Goal: Task Accomplishment & Management: Complete application form

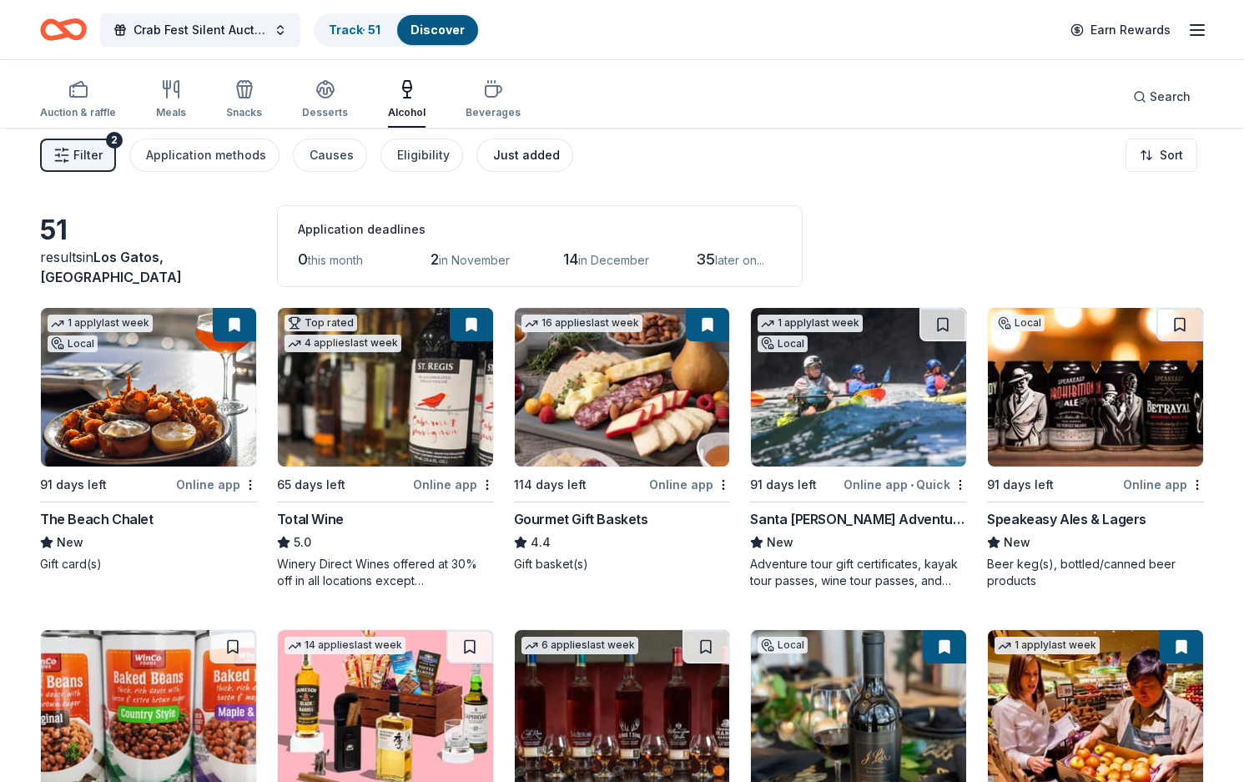
click at [560, 165] on div "Just added" at bounding box center [526, 155] width 67 height 20
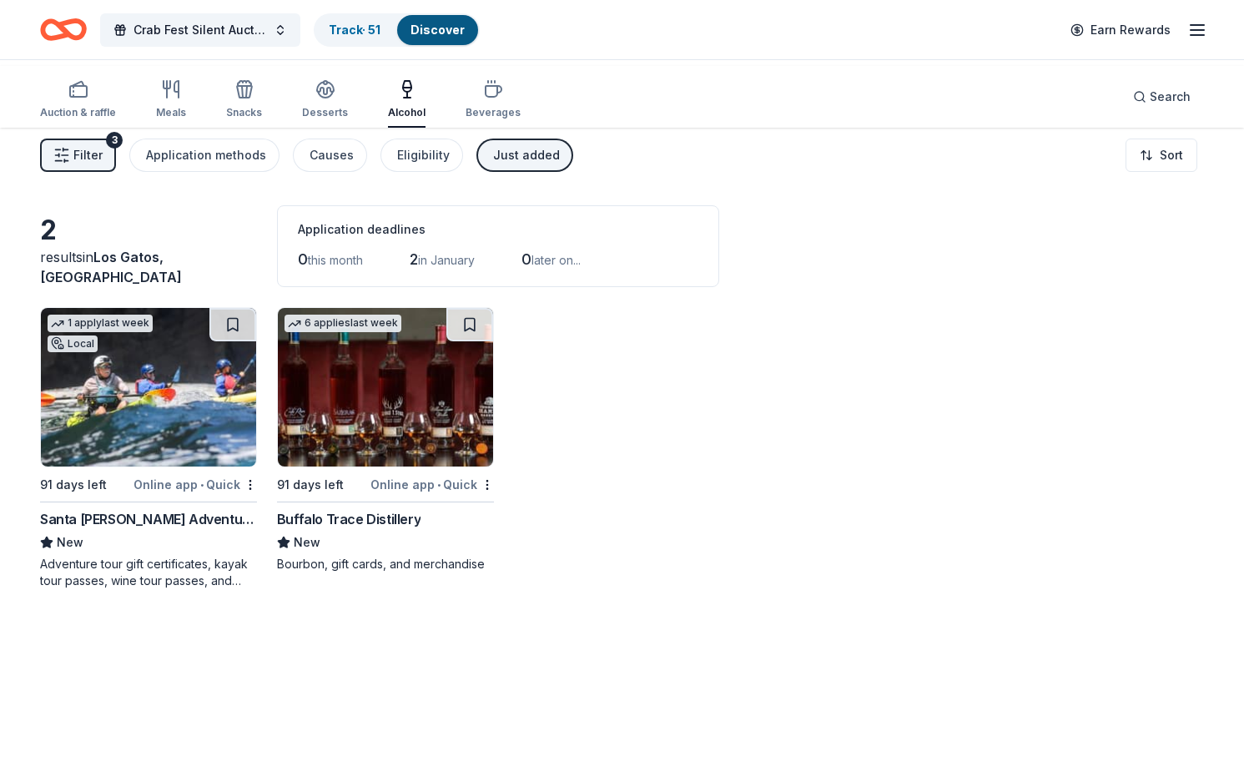
click at [382, 529] on div "Buffalo Trace Distillery" at bounding box center [348, 519] width 143 height 20
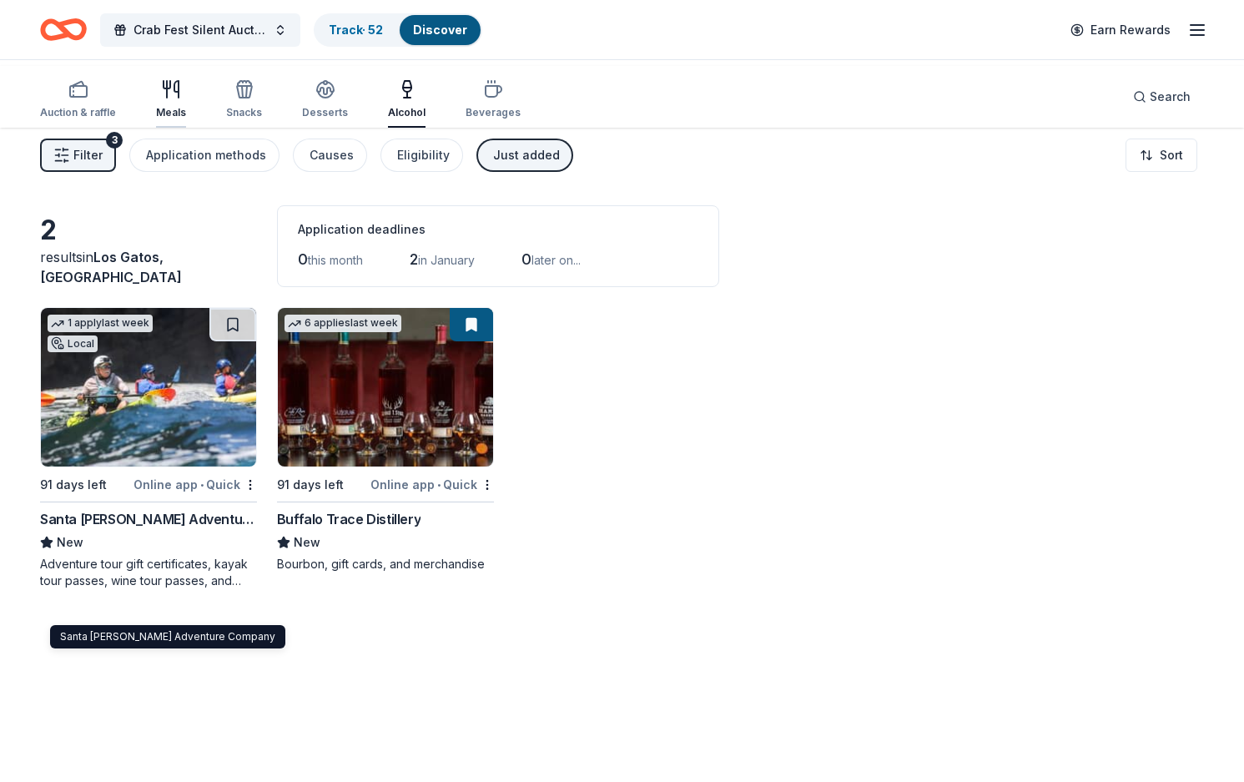
click at [181, 96] on icon "button" at bounding box center [171, 89] width 20 height 20
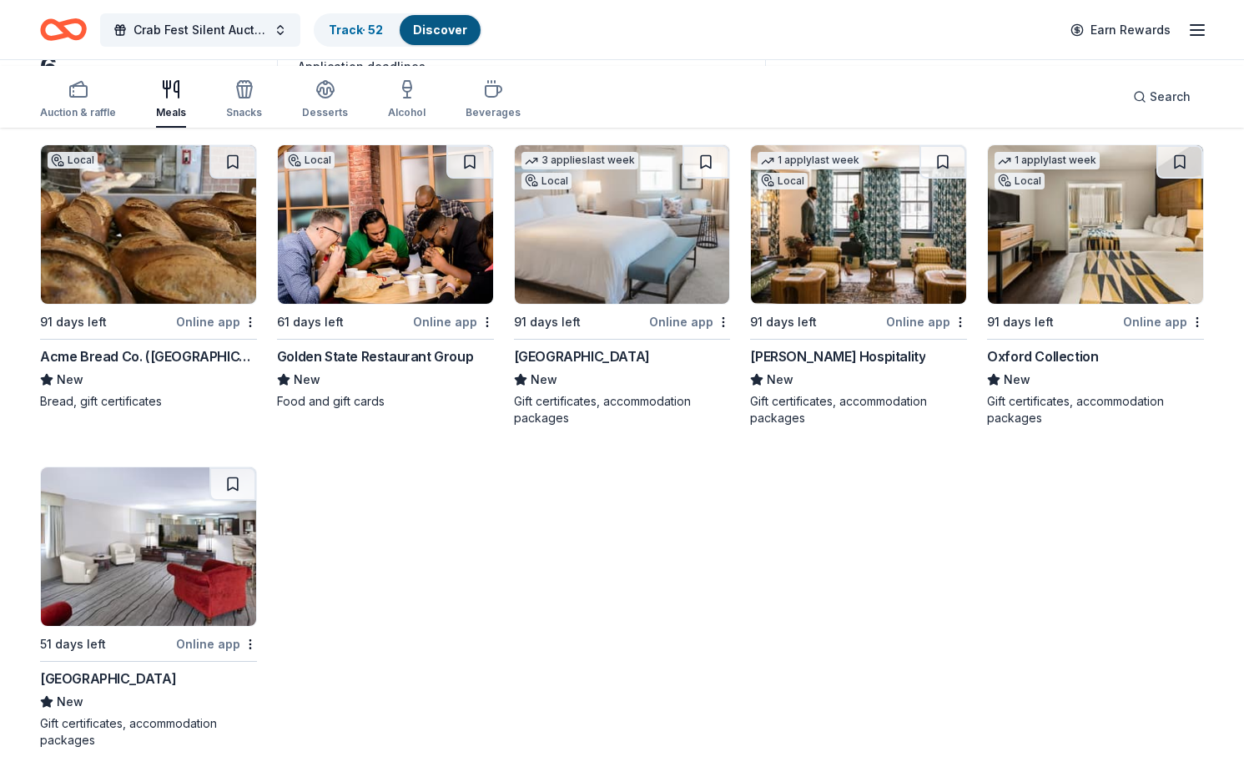
scroll to position [354, 0]
click at [131, 668] on div "Western Village Inn and Casino" at bounding box center [108, 678] width 136 height 20
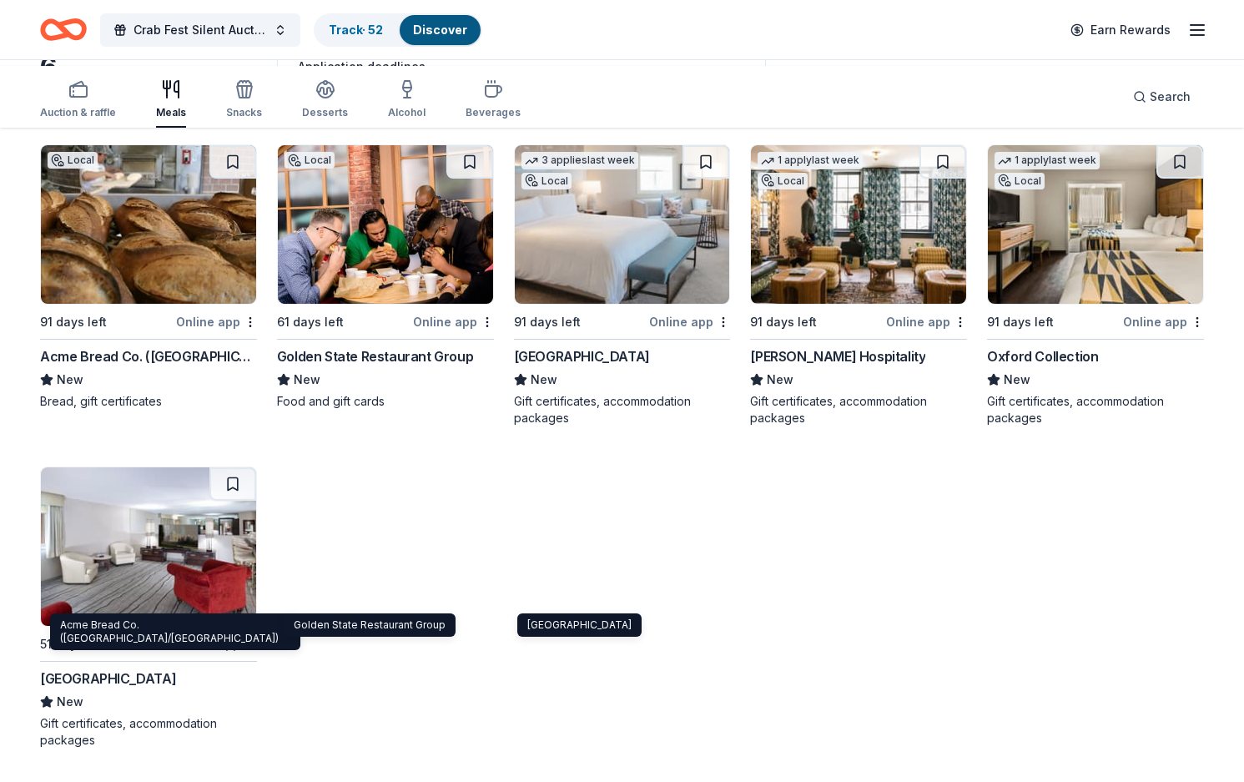
scroll to position [0, 0]
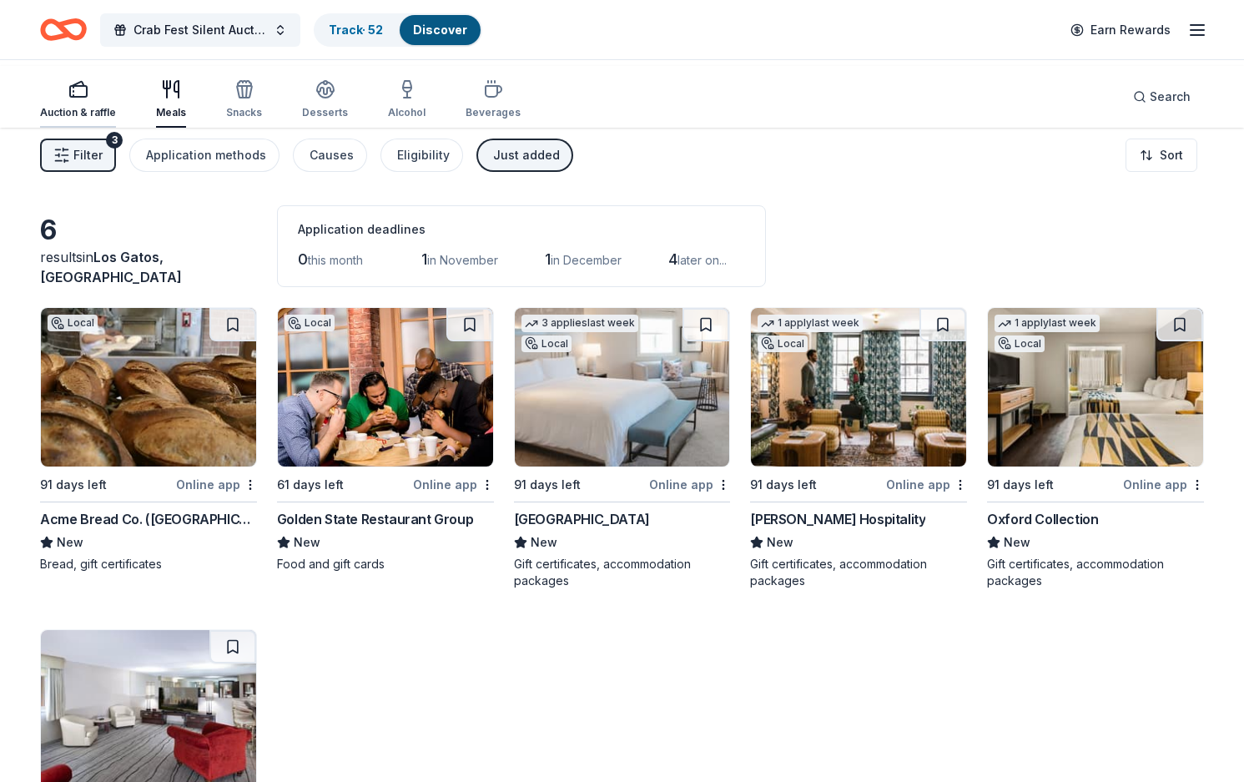
click at [88, 88] on icon "button" at bounding box center [78, 89] width 20 height 20
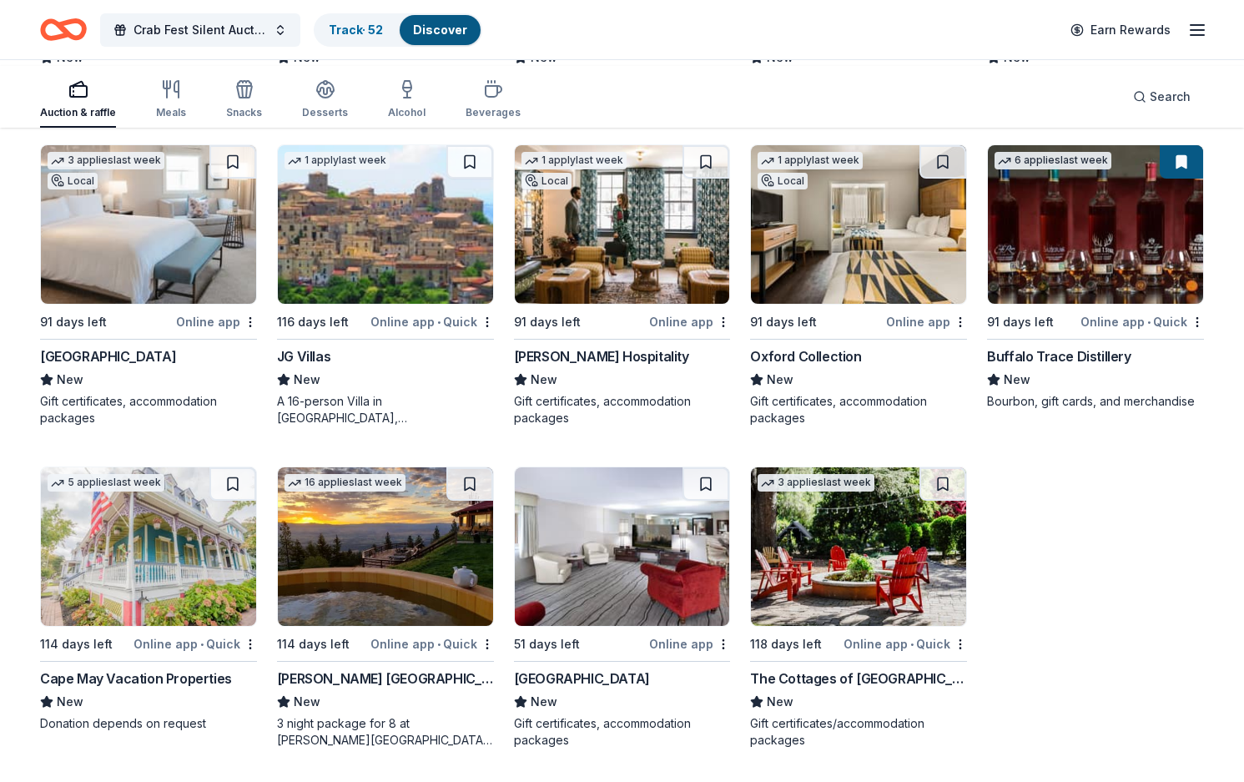
scroll to position [1148, 0]
click at [858, 668] on div "The Cottages of Napa Valley" at bounding box center [858, 678] width 217 height 20
click at [357, 535] on img at bounding box center [385, 546] width 215 height 158
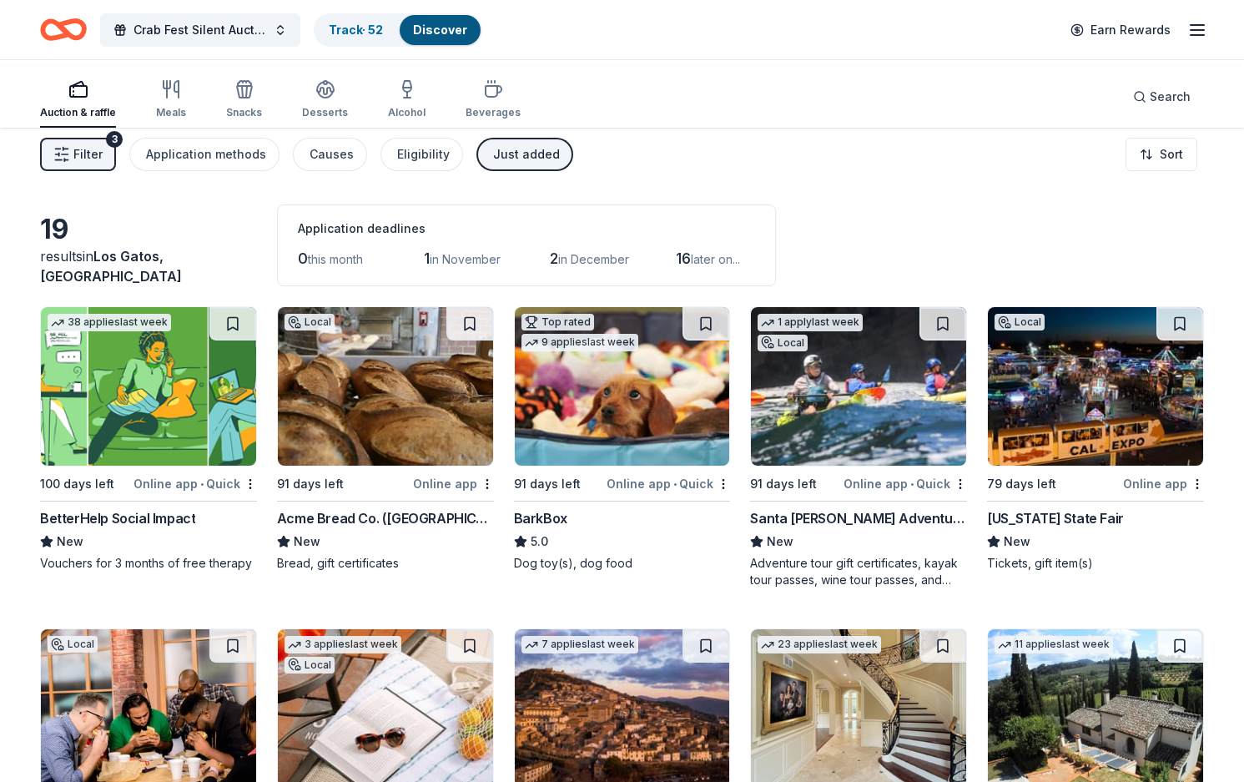
scroll to position [0, 0]
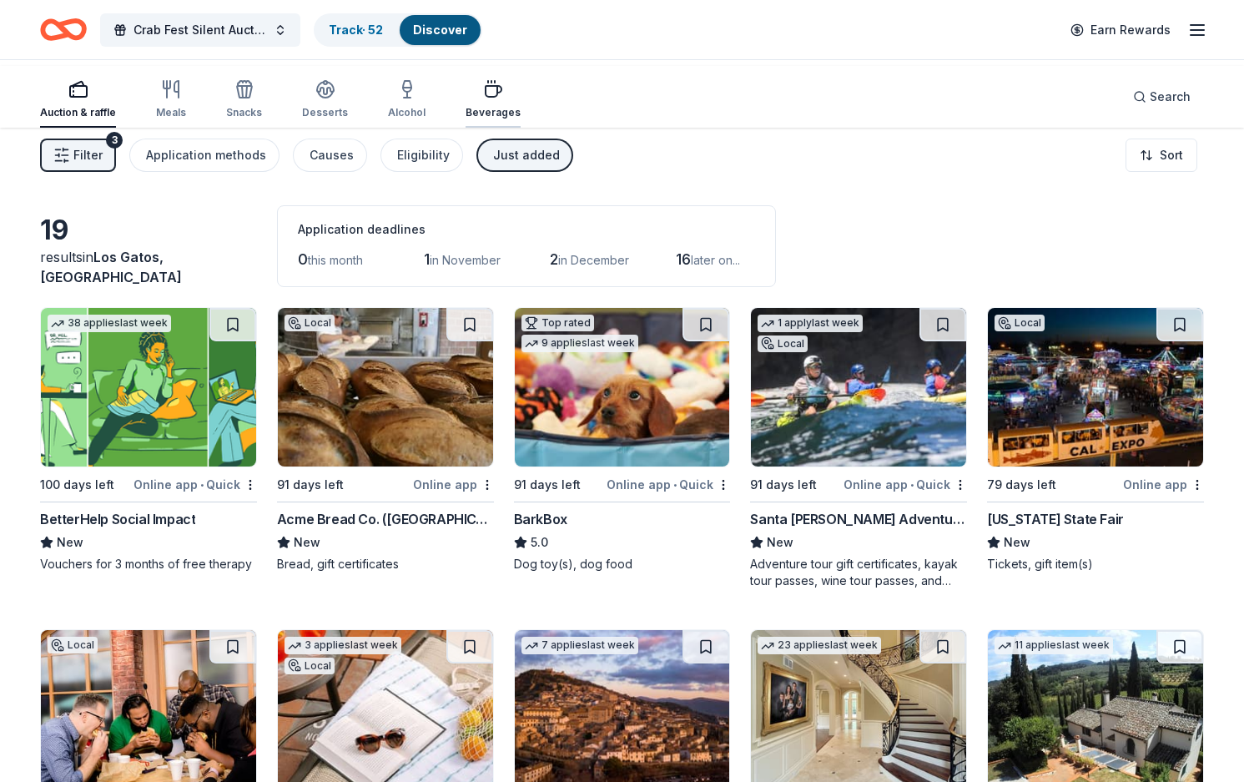
click at [521, 92] on div "button" at bounding box center [492, 89] width 55 height 20
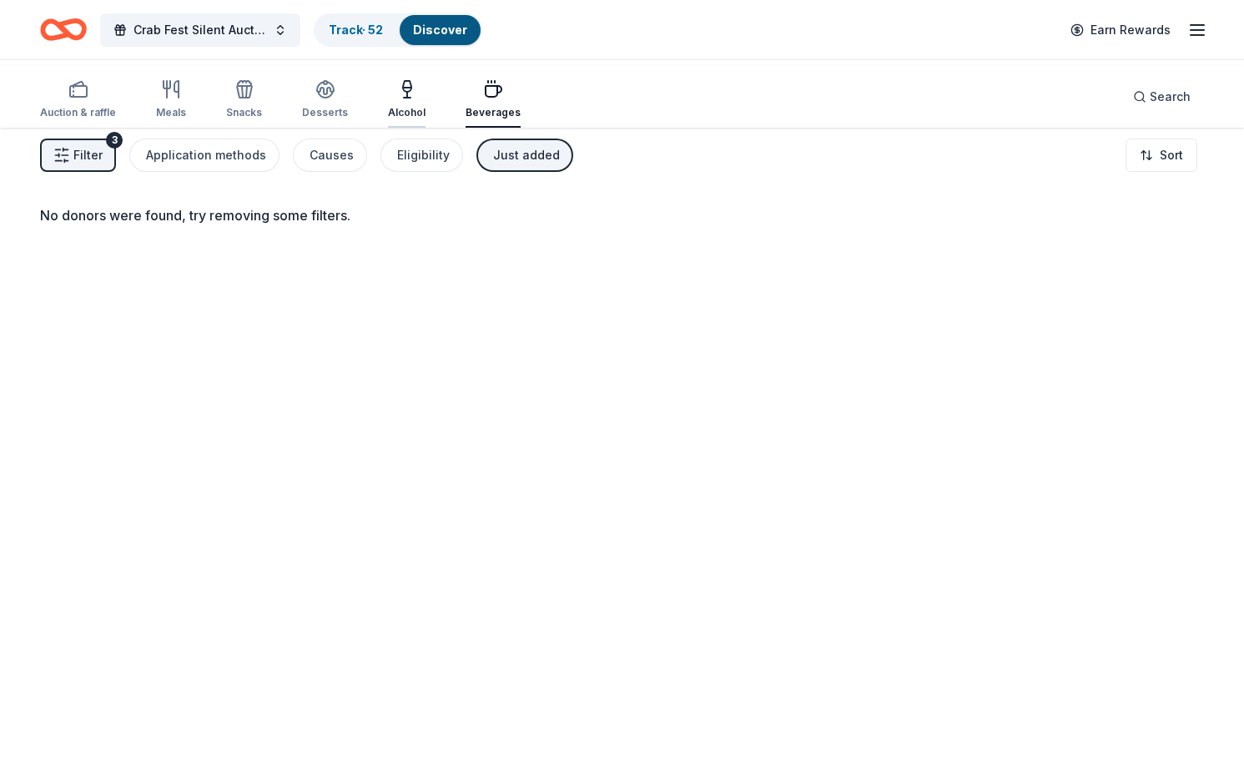
click at [417, 83] on icon "button" at bounding box center [407, 89] width 20 height 20
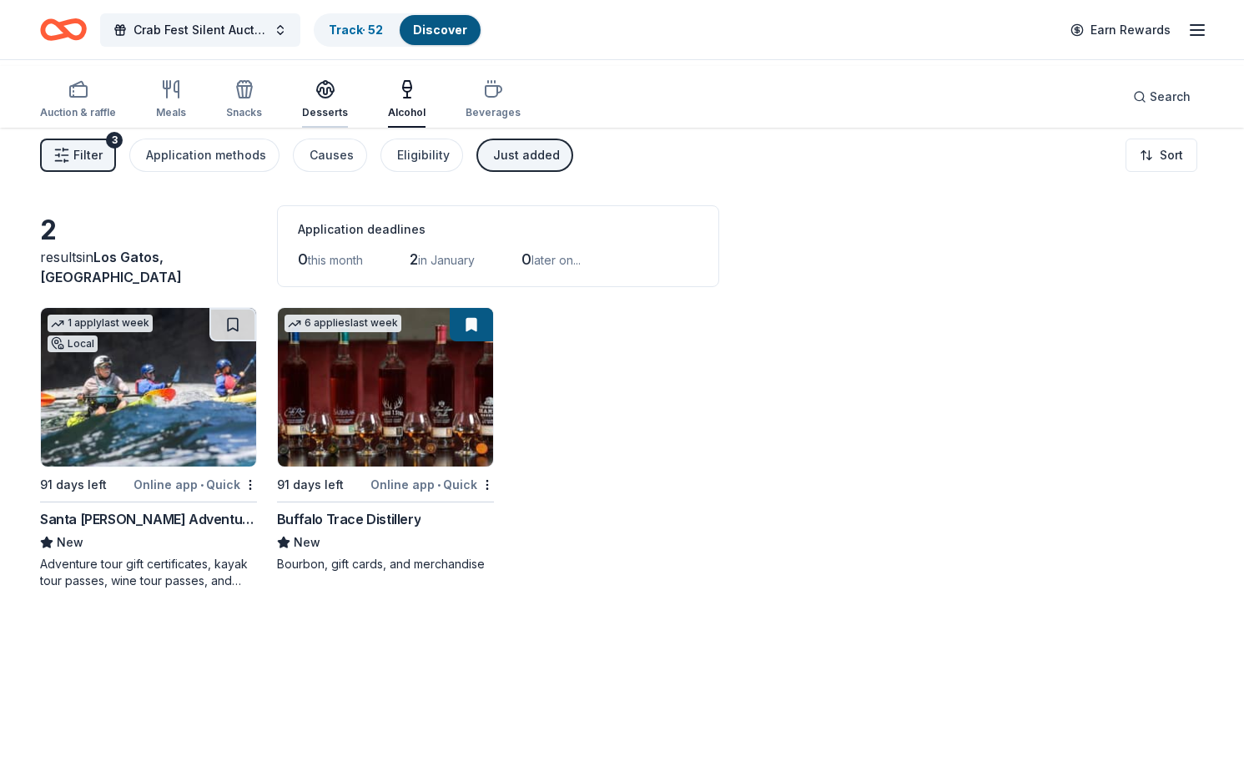
click at [335, 97] on icon "button" at bounding box center [325, 89] width 20 height 20
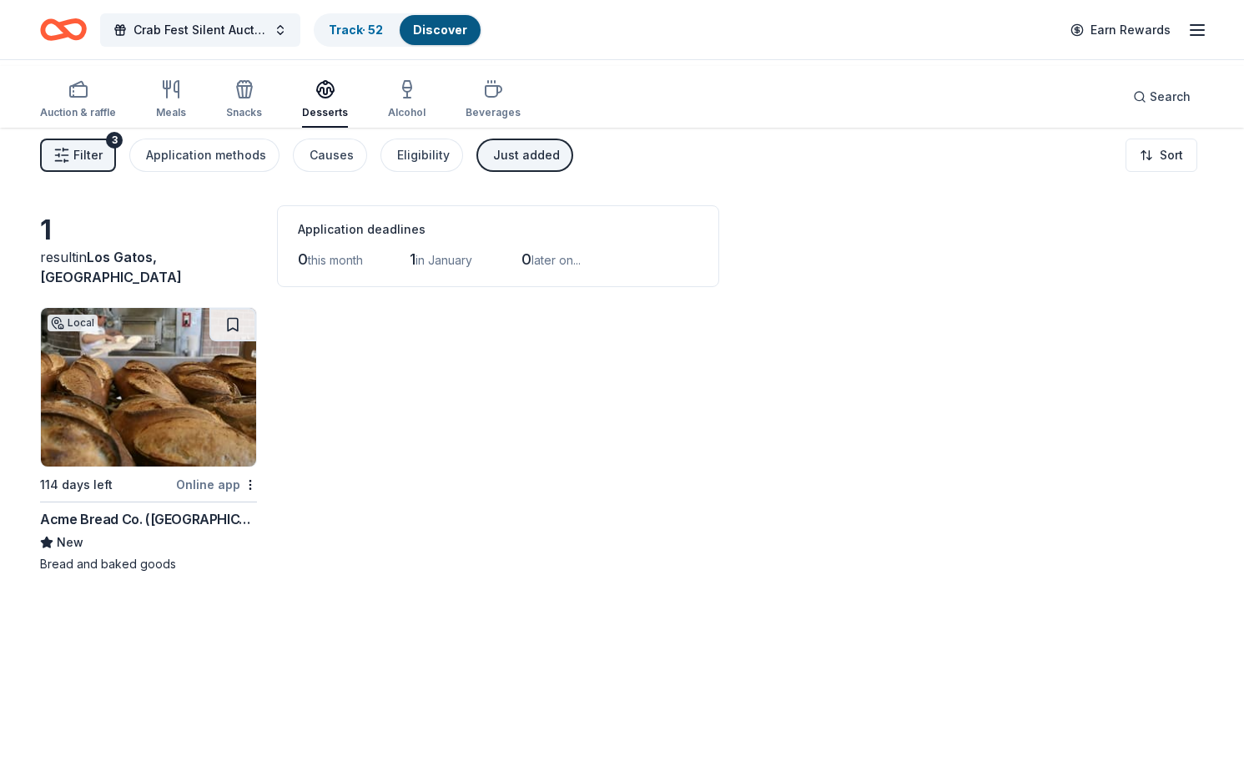
click at [156, 432] on img at bounding box center [148, 387] width 215 height 158
click at [254, 99] on icon "button" at bounding box center [244, 89] width 20 height 20
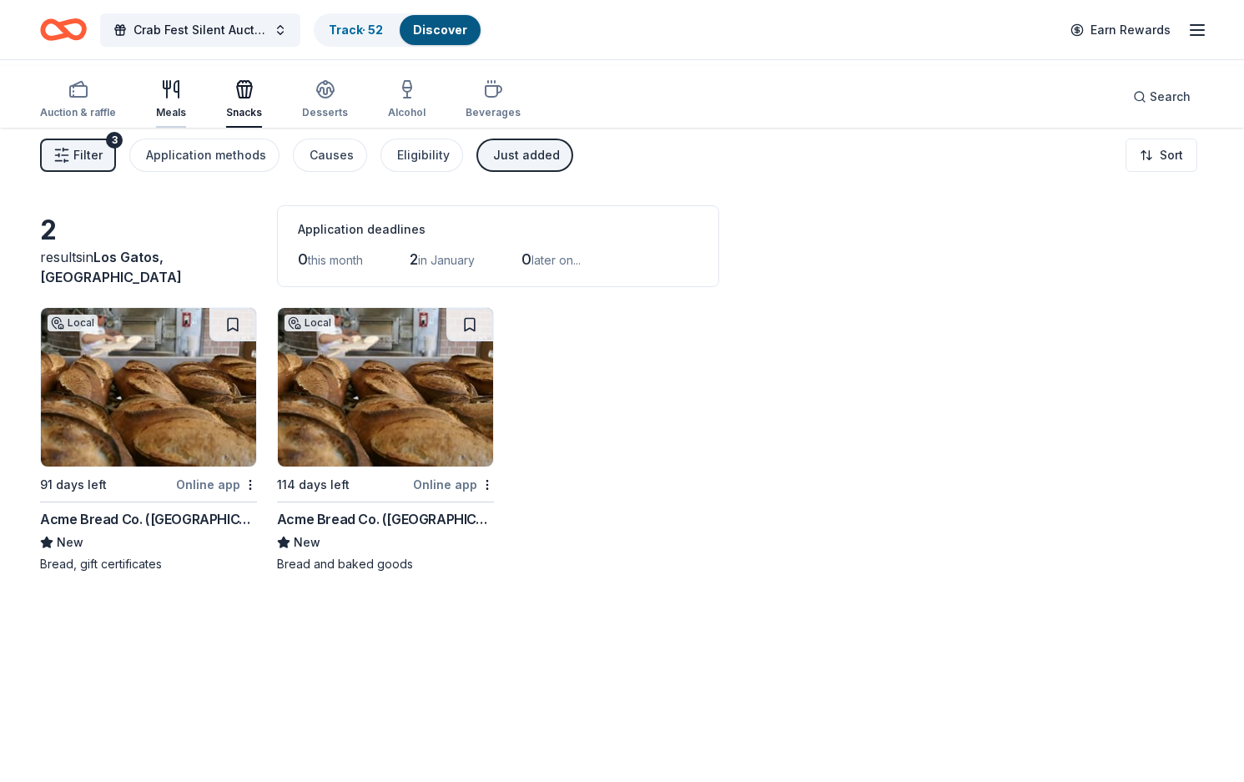
click at [181, 98] on icon "button" at bounding box center [171, 89] width 20 height 20
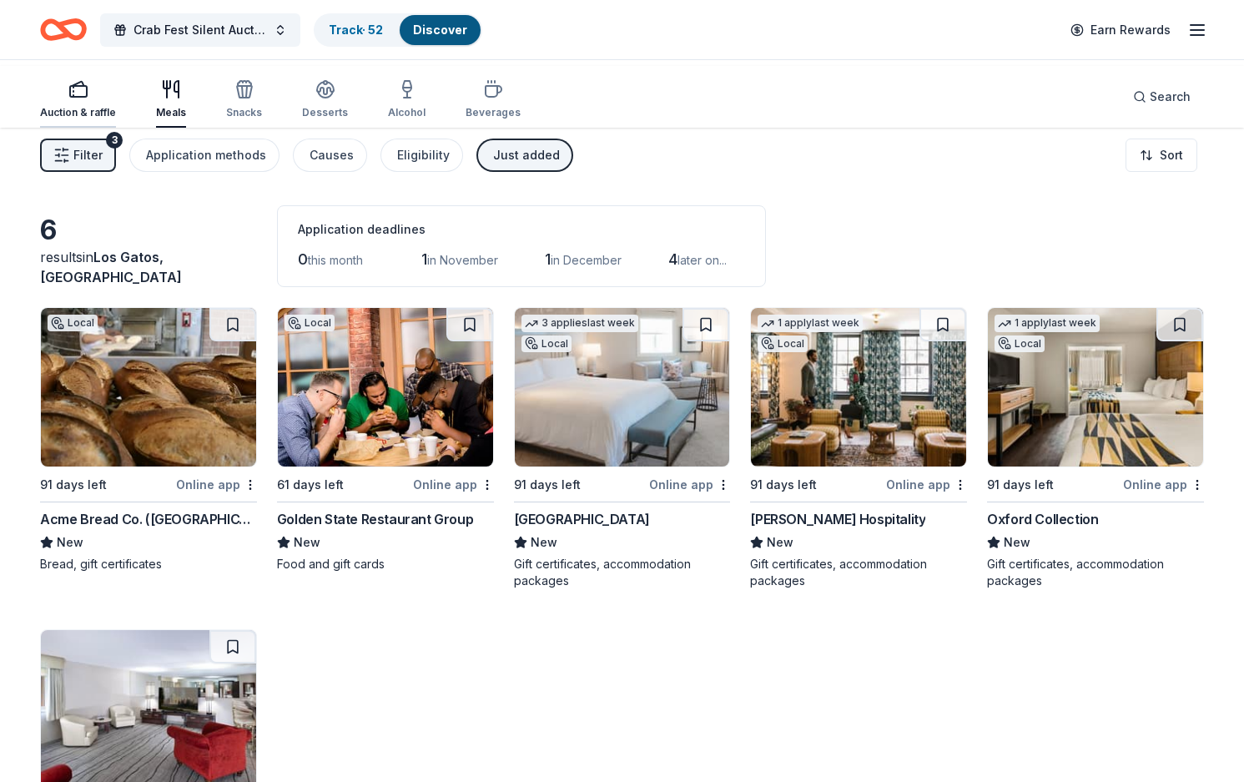
click at [88, 99] on icon "button" at bounding box center [78, 89] width 20 height 20
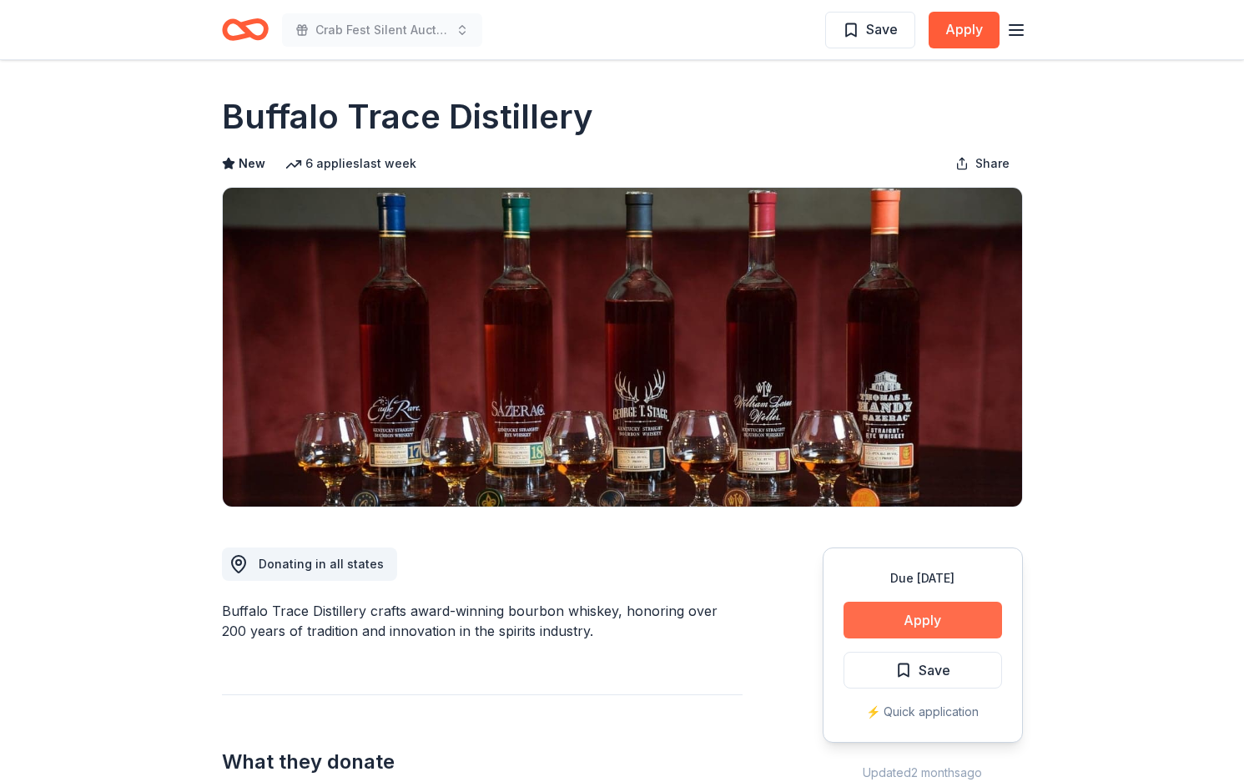
click at [883, 638] on button "Apply" at bounding box center [922, 619] width 158 height 37
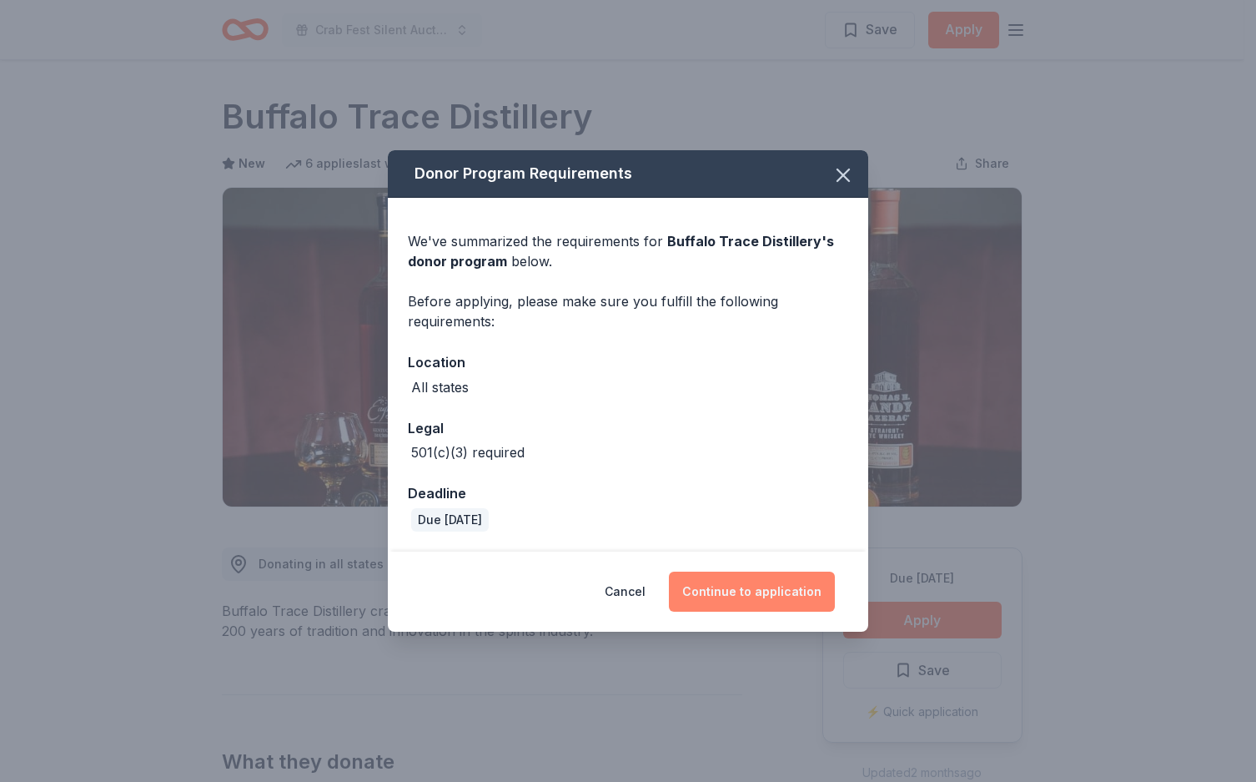
click at [766, 611] on button "Continue to application" at bounding box center [752, 591] width 166 height 40
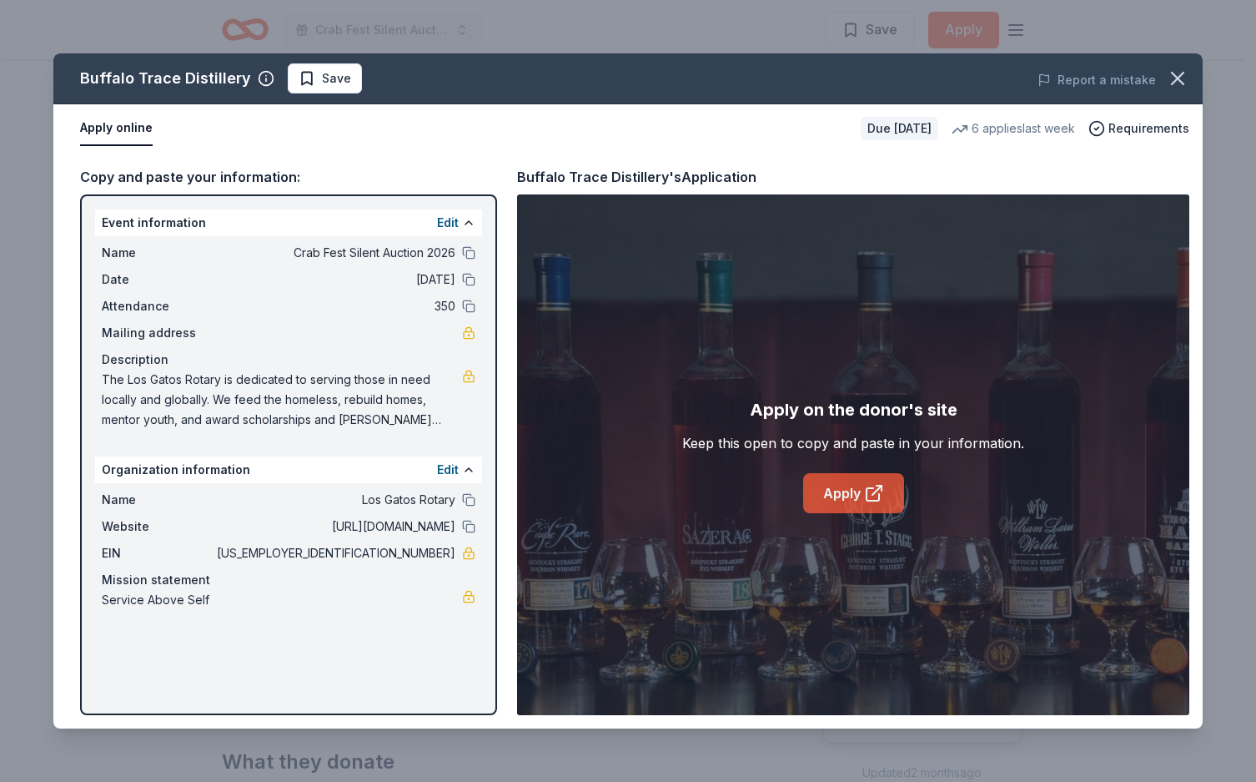
click at [833, 513] on link "Apply" at bounding box center [853, 493] width 101 height 40
click at [351, 88] on span "Save" at bounding box center [336, 78] width 29 height 20
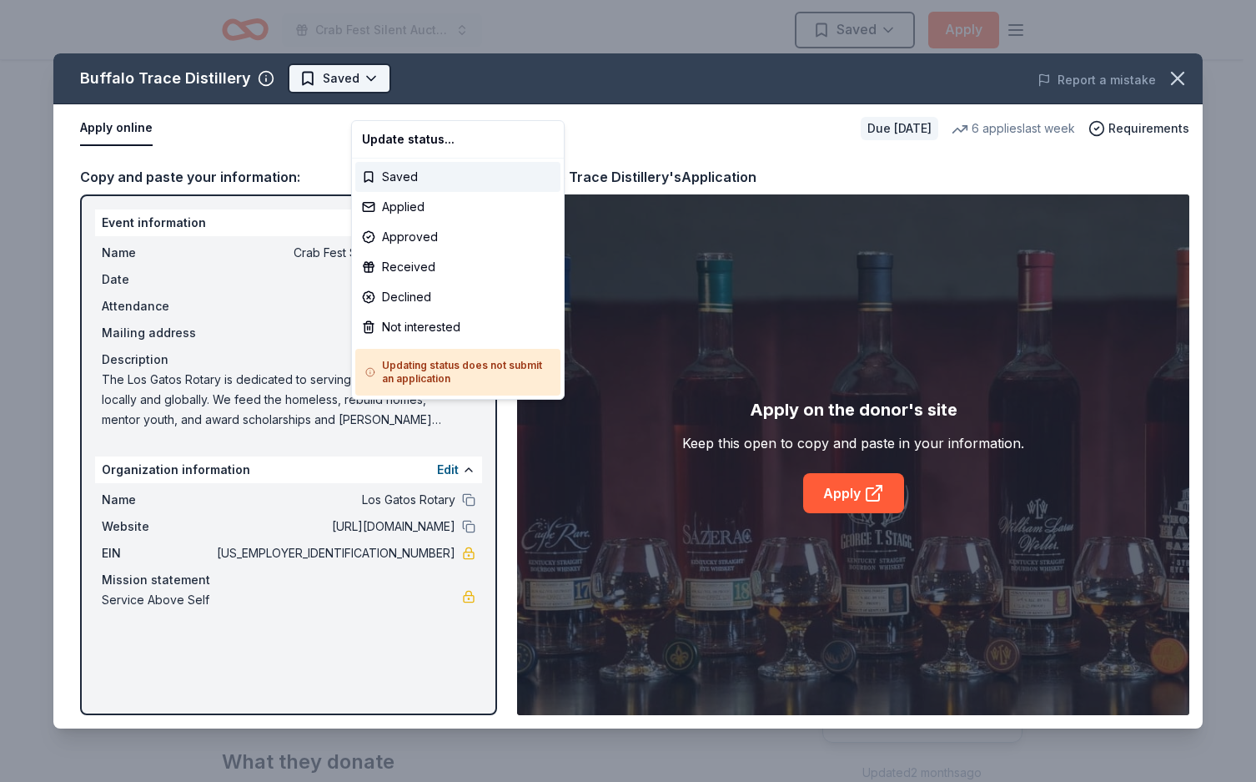
click at [454, 93] on html "Crab Fest Silent Auction 2026 Saved Apply Due in 91 days Share Buffalo Trace Di…" at bounding box center [628, 391] width 1256 height 782
click at [435, 222] on div "Applied" at bounding box center [457, 207] width 205 height 30
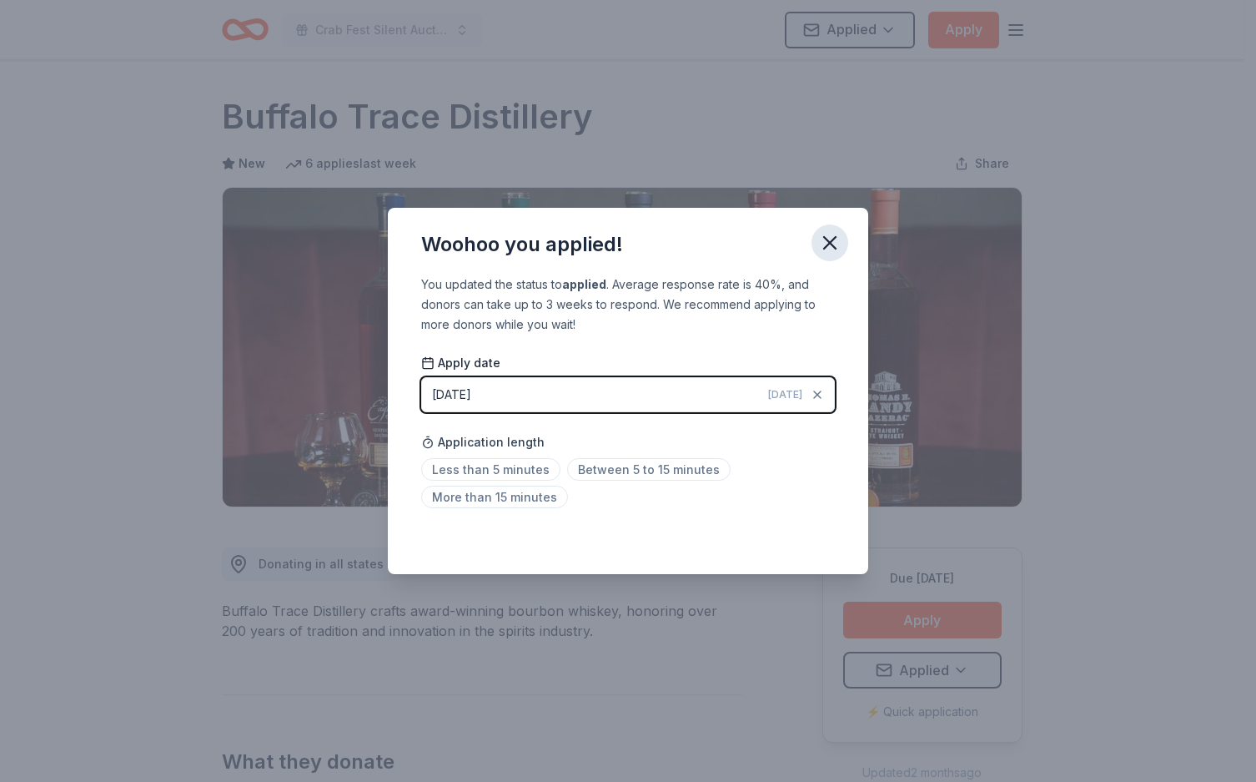
click at [836, 237] on icon "button" at bounding box center [830, 243] width 12 height 12
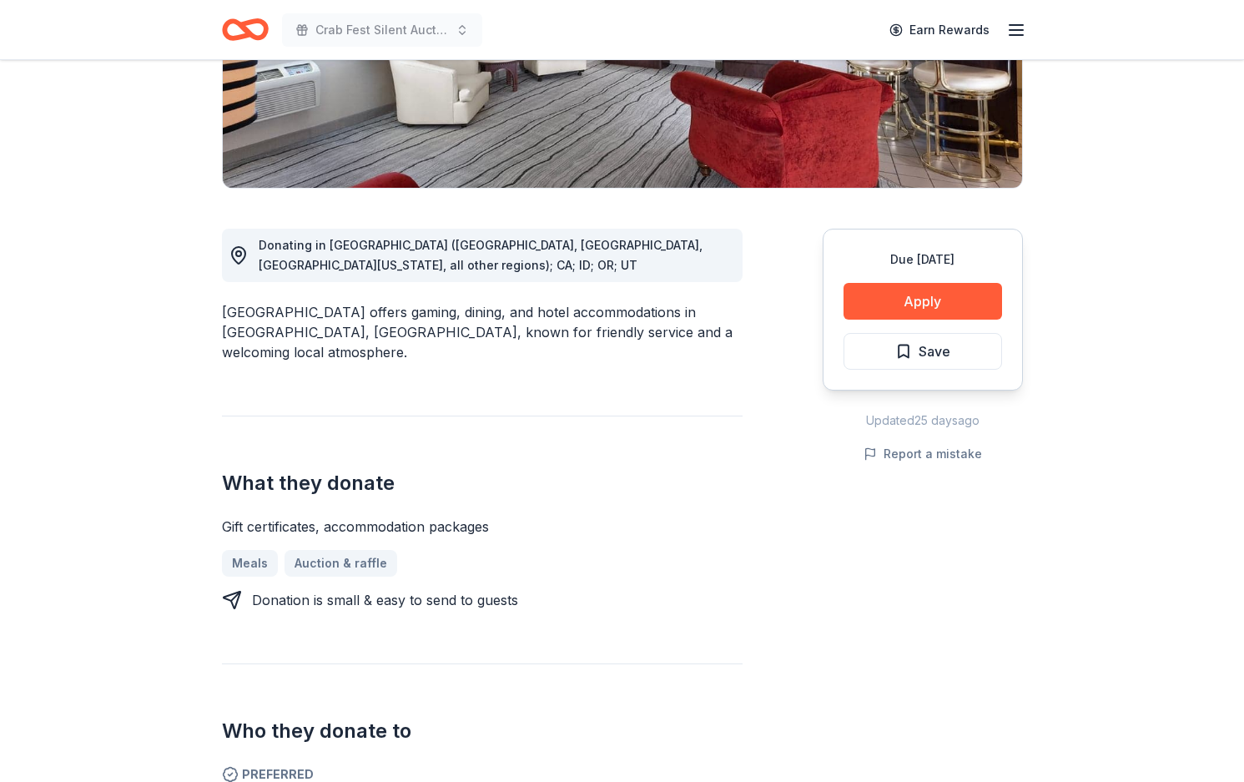
scroll to position [4, 0]
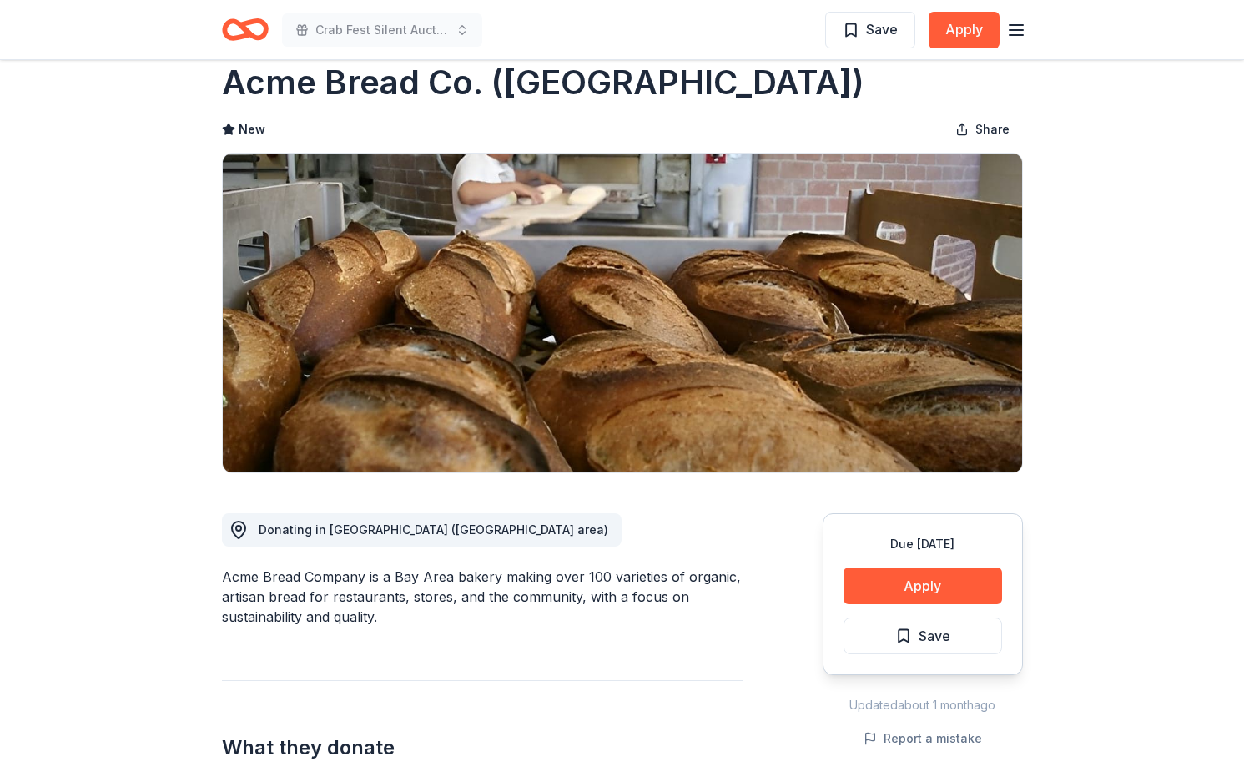
scroll to position [4, 0]
